Goal: Information Seeking & Learning: Compare options

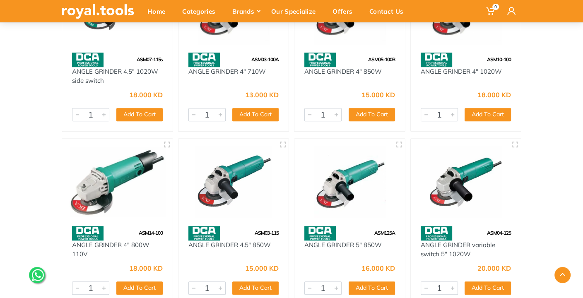
scroll to position [552, 0]
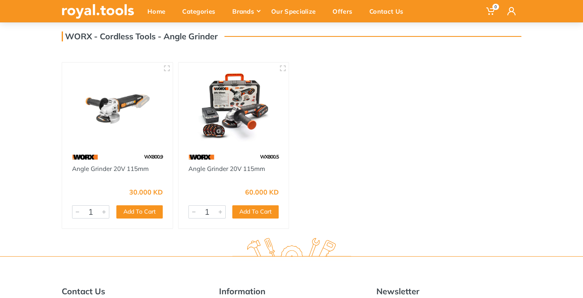
scroll to position [55, 0]
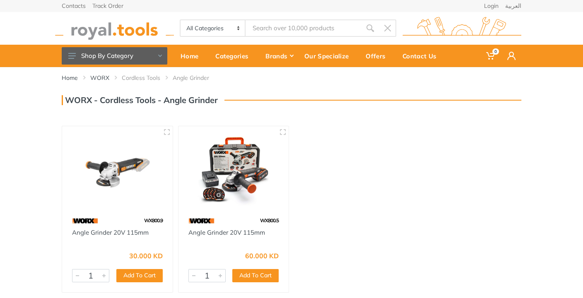
scroll to position [55, 0]
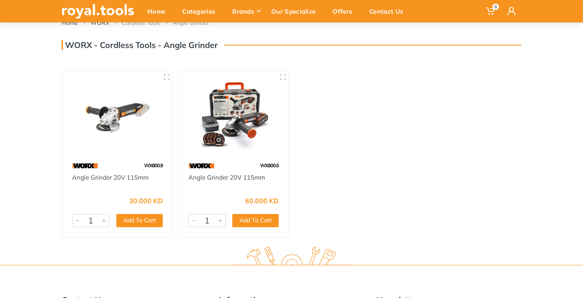
click at [108, 124] on img at bounding box center [118, 115] width 96 height 72
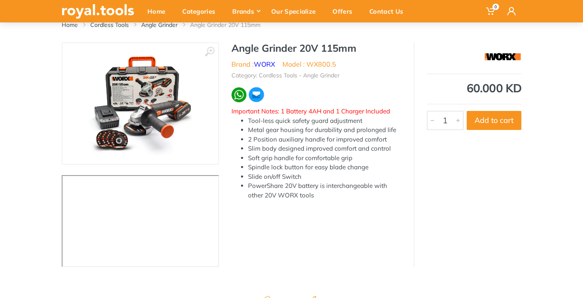
scroll to position [55, 0]
